Goal: Navigation & Orientation: Find specific page/section

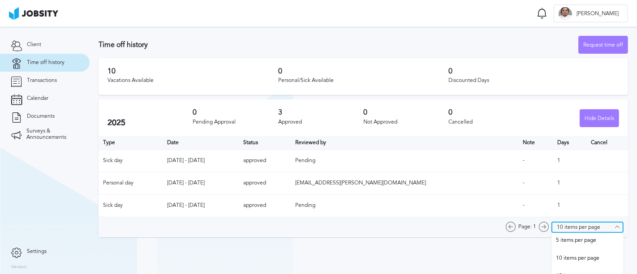
click at [564, 227] on input "10 items per page" at bounding box center [588, 227] width 72 height 11
click at [336, 231] on div "Page: 1 10 items per page 5 items per page 10 items per page 15 items per page …" at bounding box center [364, 227] width 530 height 20
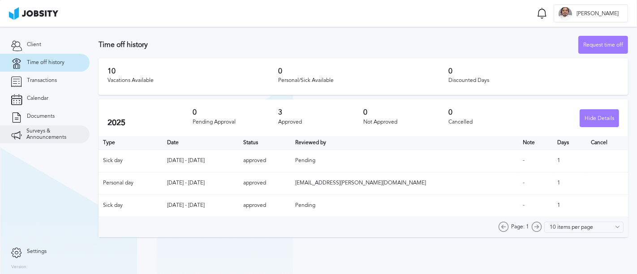
click at [48, 135] on span "Surveys & Announcements" at bounding box center [52, 134] width 52 height 13
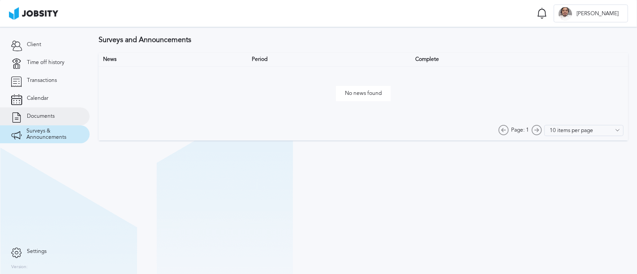
click at [65, 115] on link "Documents" at bounding box center [45, 117] width 90 height 18
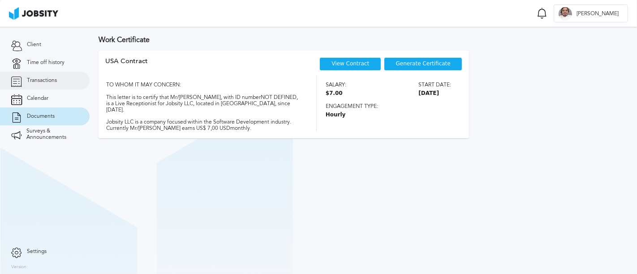
click at [60, 78] on link "Transactions" at bounding box center [45, 81] width 90 height 18
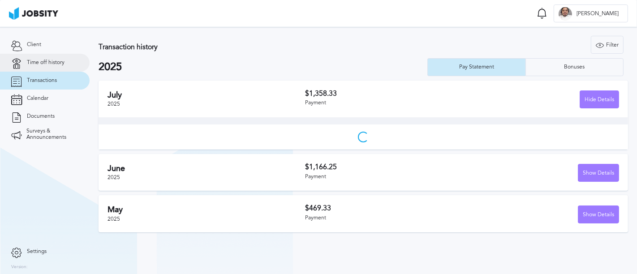
click at [60, 62] on span "Time off history" at bounding box center [46, 63] width 38 height 6
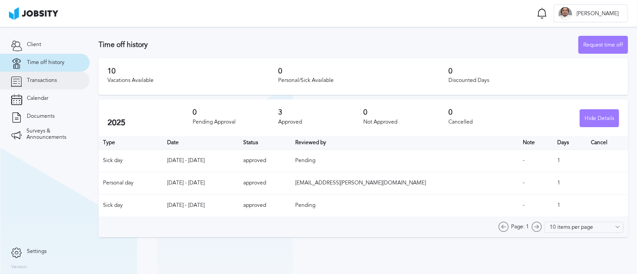
click at [60, 81] on link "Transactions" at bounding box center [45, 81] width 90 height 18
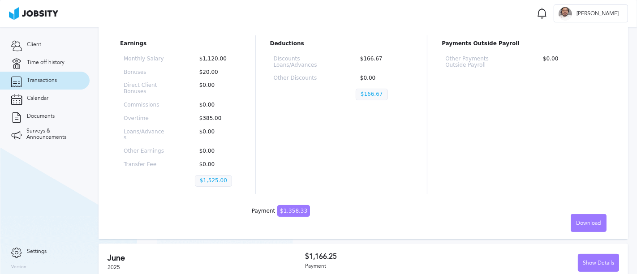
scroll to position [166, 0]
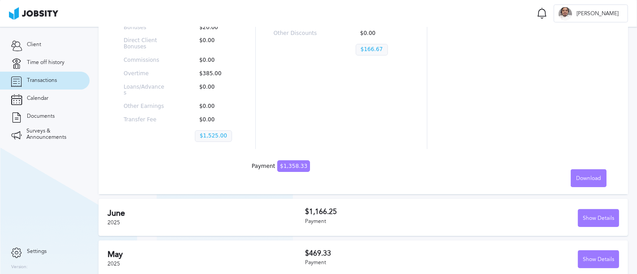
drag, startPoint x: 262, startPoint y: 216, endPoint x: 318, endPoint y: 215, distance: 56.5
click at [267, 216] on div "[DATE]" at bounding box center [207, 217] width 198 height 17
click at [580, 210] on div "Show Details" at bounding box center [599, 219] width 40 height 18
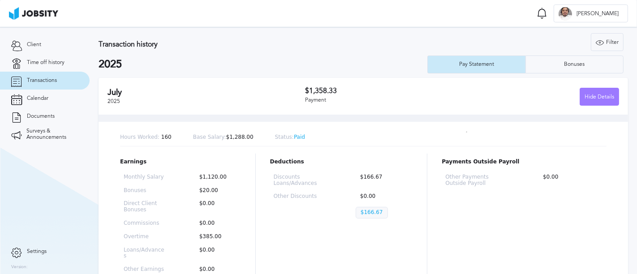
scroll to position [0, 0]
